Goal: Task Accomplishment & Management: Manage account settings

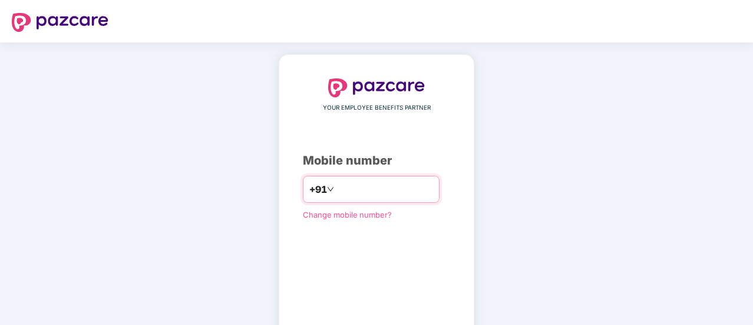
type input "**********"
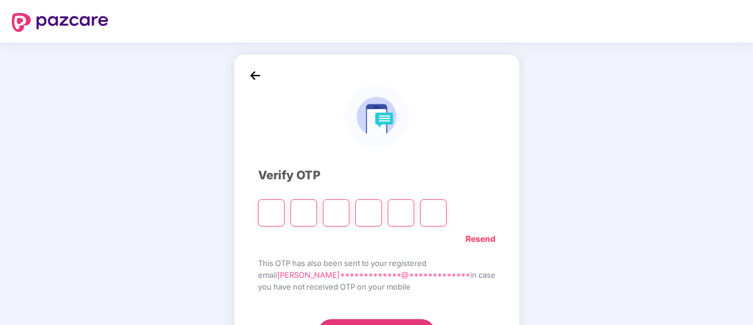
type input "*"
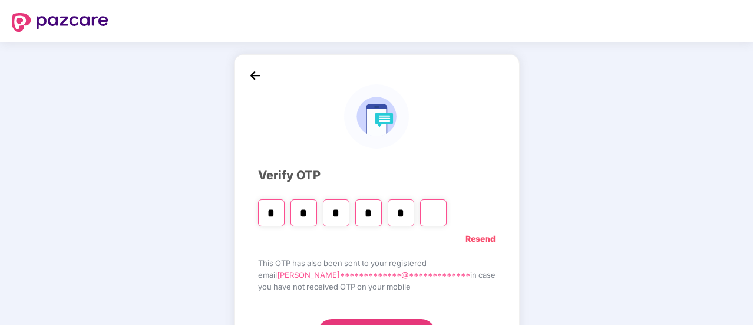
type input "*"
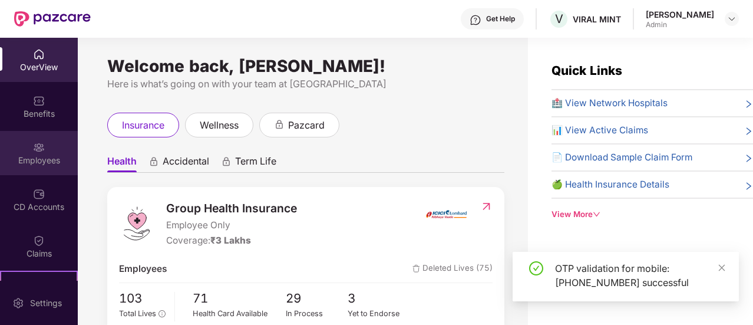
click at [37, 174] on div "Employees" at bounding box center [39, 153] width 78 height 44
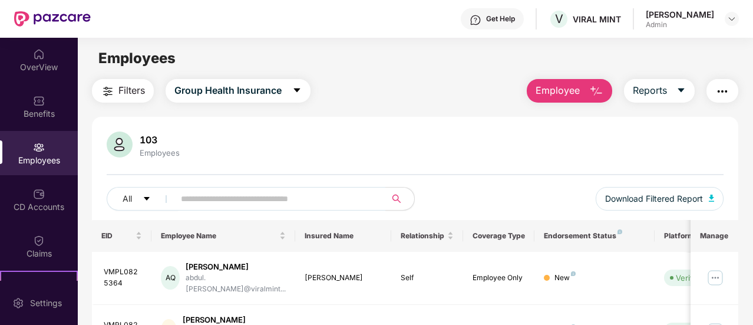
scroll to position [10, 0]
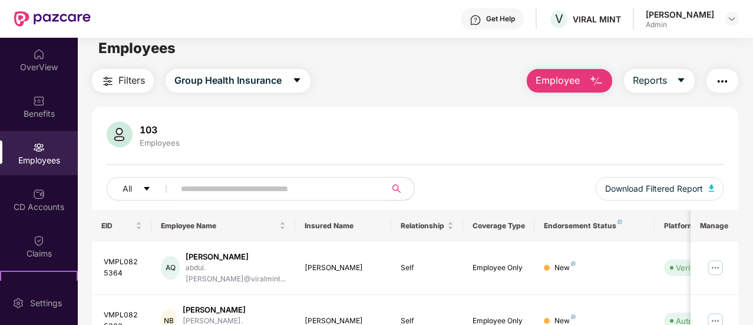
click at [605, 83] on button "Employee" at bounding box center [569, 81] width 85 height 24
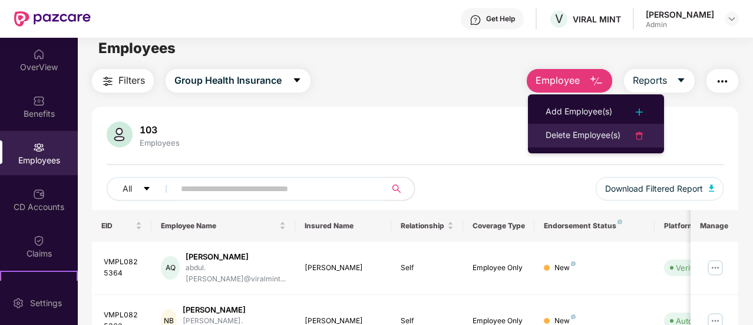
click at [580, 124] on li "Delete Employee(s)" at bounding box center [596, 136] width 136 height 24
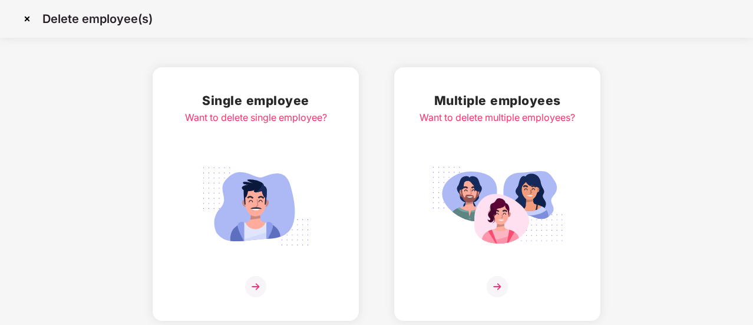
click at [263, 289] on img at bounding box center [255, 286] width 21 height 21
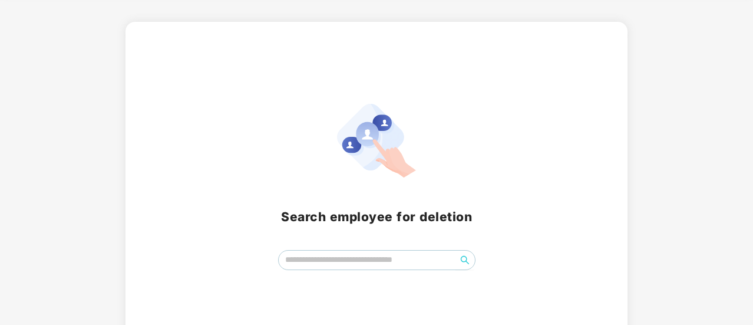
scroll to position [46, 0]
click at [321, 256] on input "search" at bounding box center [367, 259] width 177 height 18
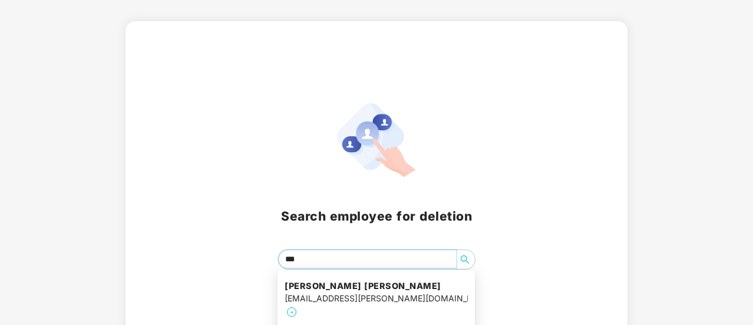
type input "****"
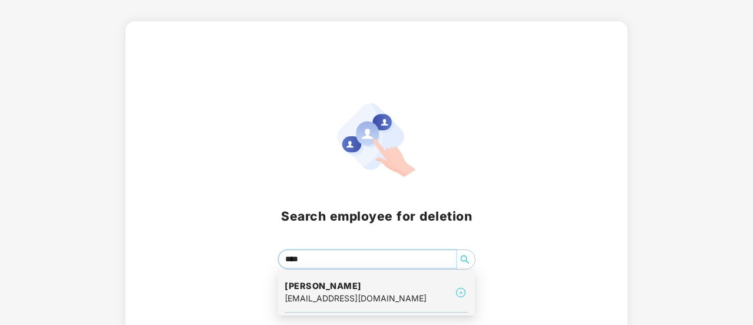
scroll to position [72, 0]
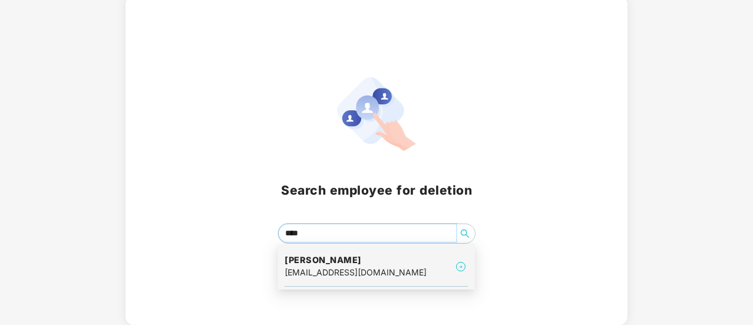
click at [348, 271] on div "[EMAIL_ADDRESS][DOMAIN_NAME]" at bounding box center [356, 272] width 142 height 13
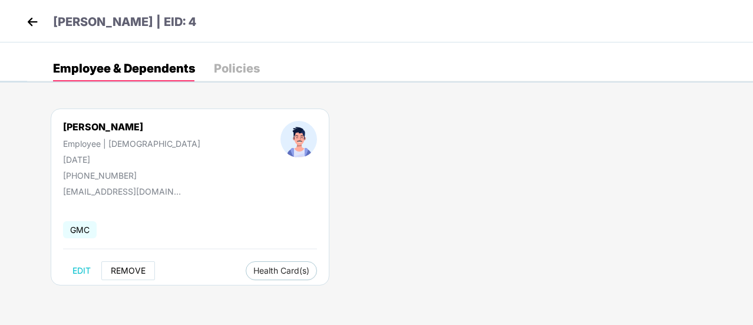
click at [133, 274] on span "REMOVE" at bounding box center [128, 270] width 35 height 9
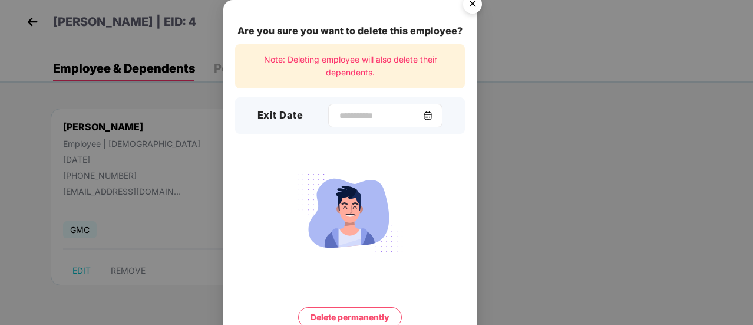
click at [428, 124] on div at bounding box center [385, 116] width 114 height 24
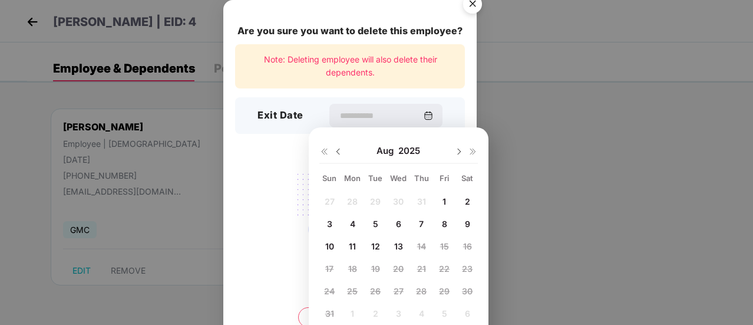
scroll to position [31, 0]
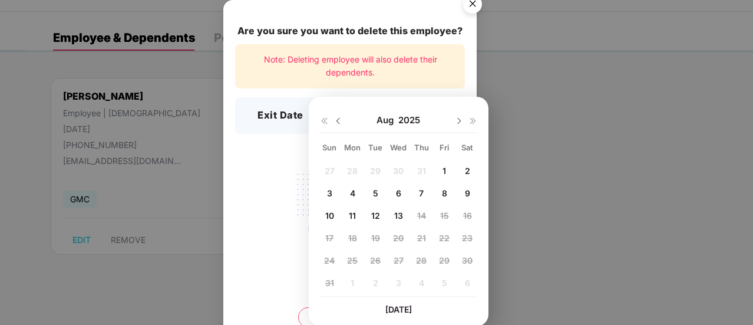
click at [474, 5] on img "Close" at bounding box center [472, 5] width 33 height 33
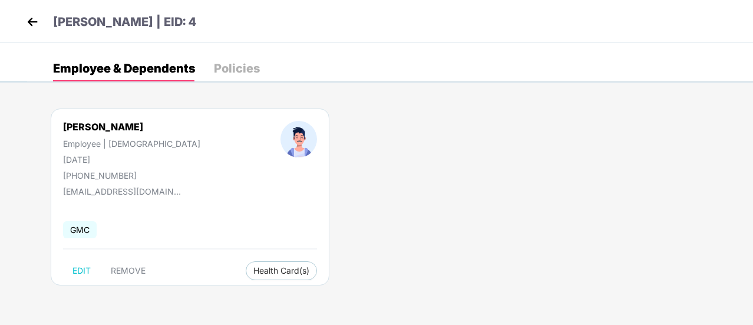
scroll to position [0, 0]
